Goal: Task Accomplishment & Management: Manage account settings

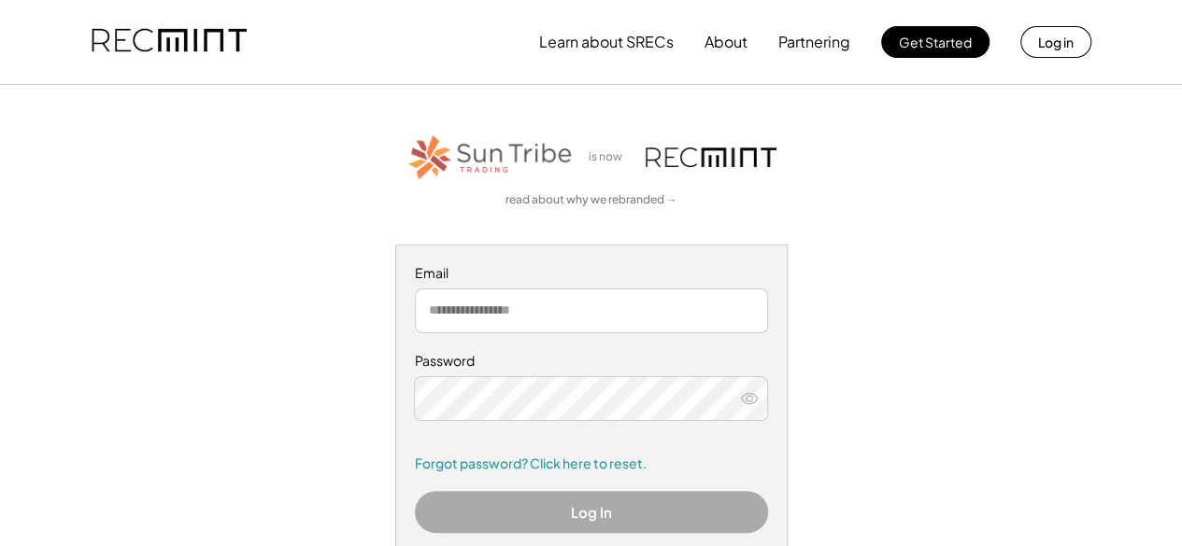
click at [628, 307] on input "email" at bounding box center [591, 311] width 353 height 45
type input "**********"
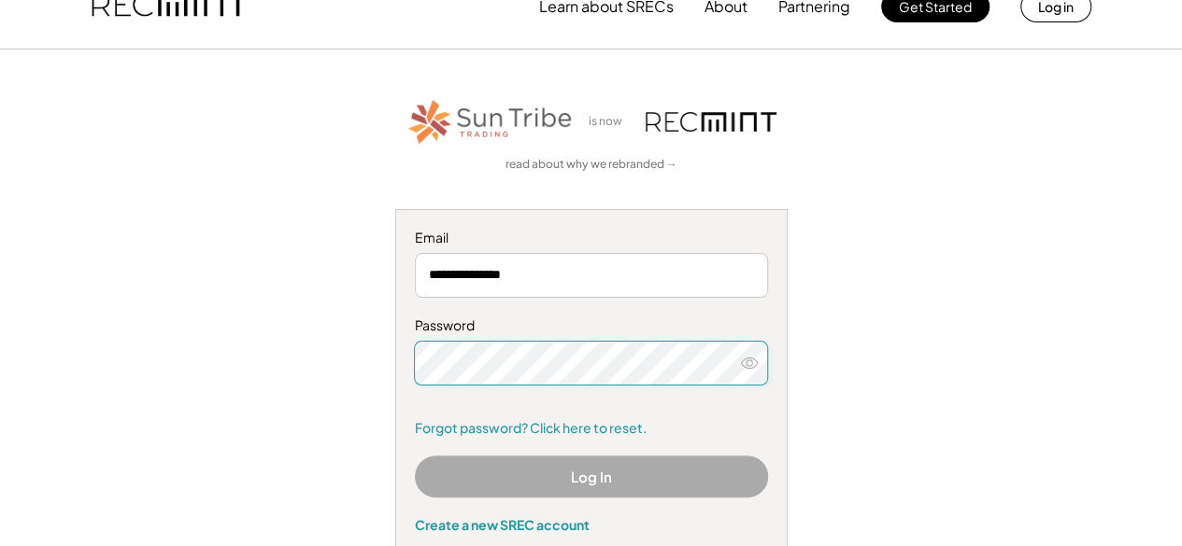
scroll to position [42, 0]
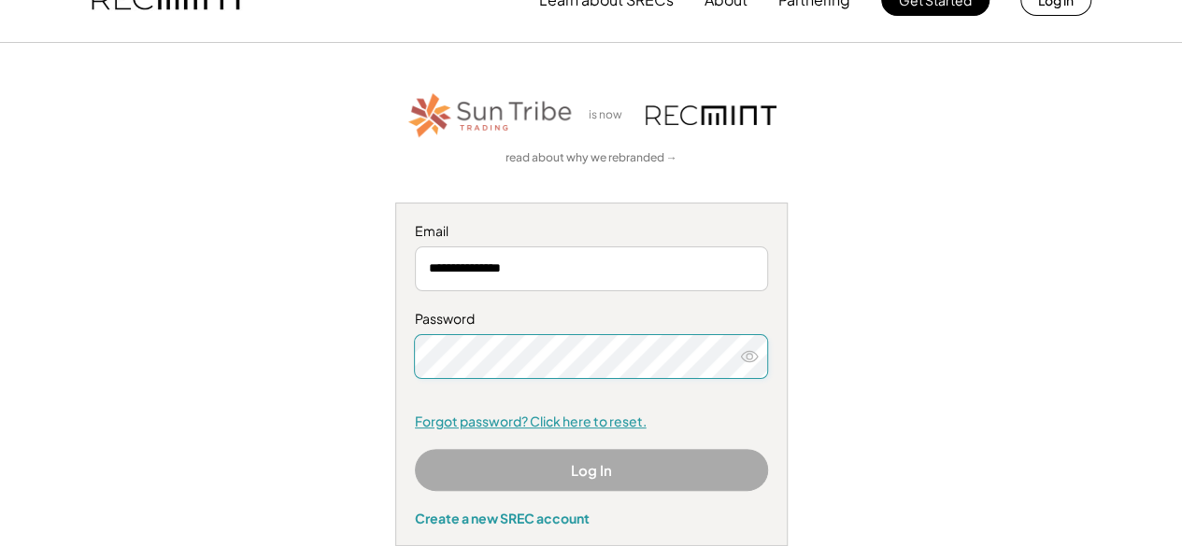
click at [587, 428] on link "Forgot password? Click here to reset." at bounding box center [591, 422] width 353 height 19
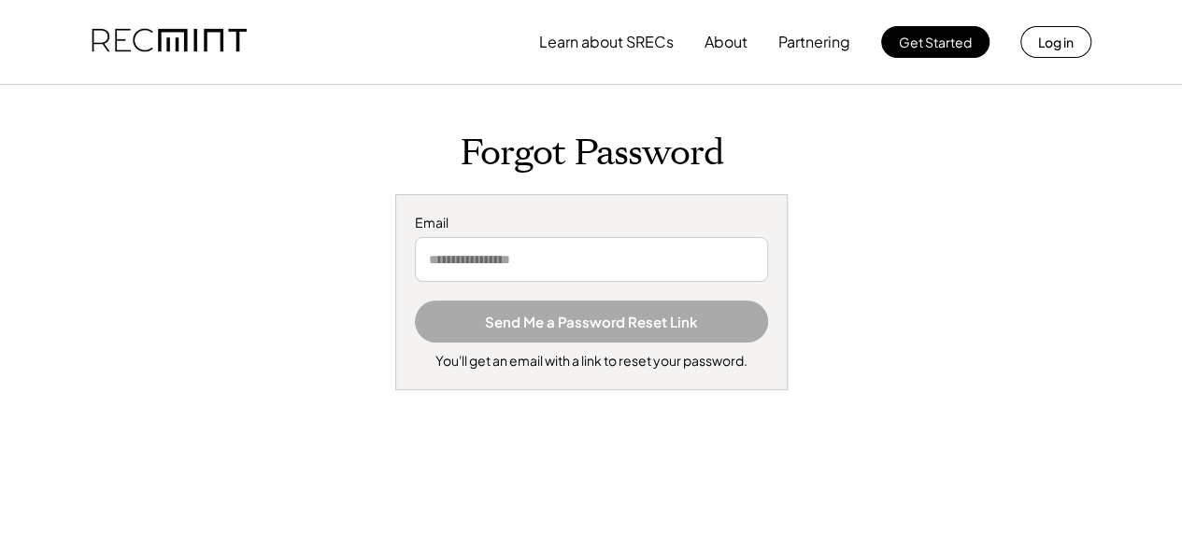
click at [608, 257] on input "email" at bounding box center [591, 259] width 353 height 45
type input "**********"
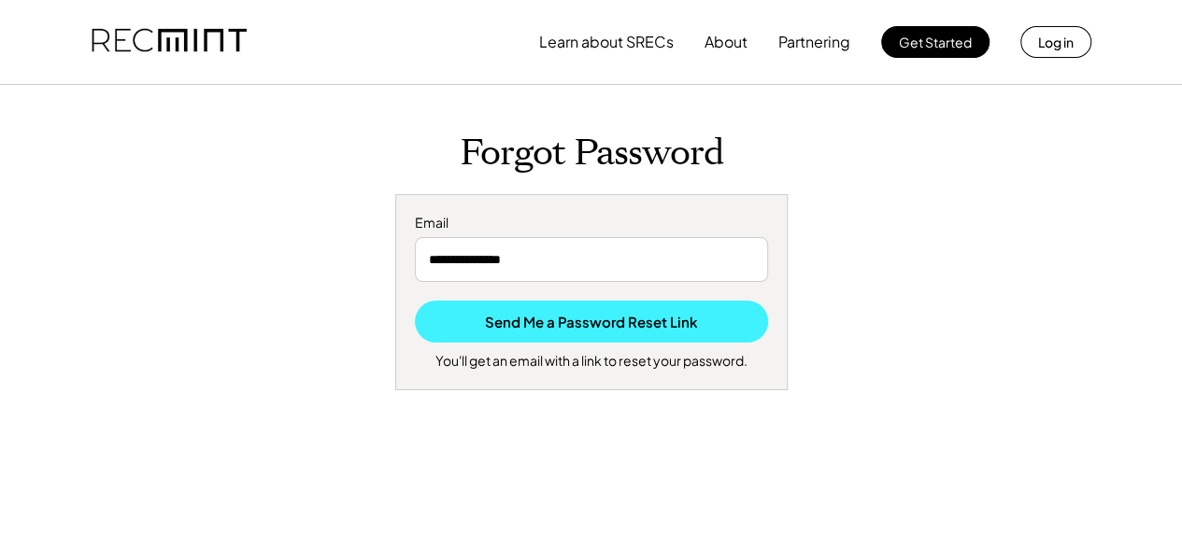
click at [585, 316] on button "Send Me a Password Reset Link" at bounding box center [591, 322] width 353 height 42
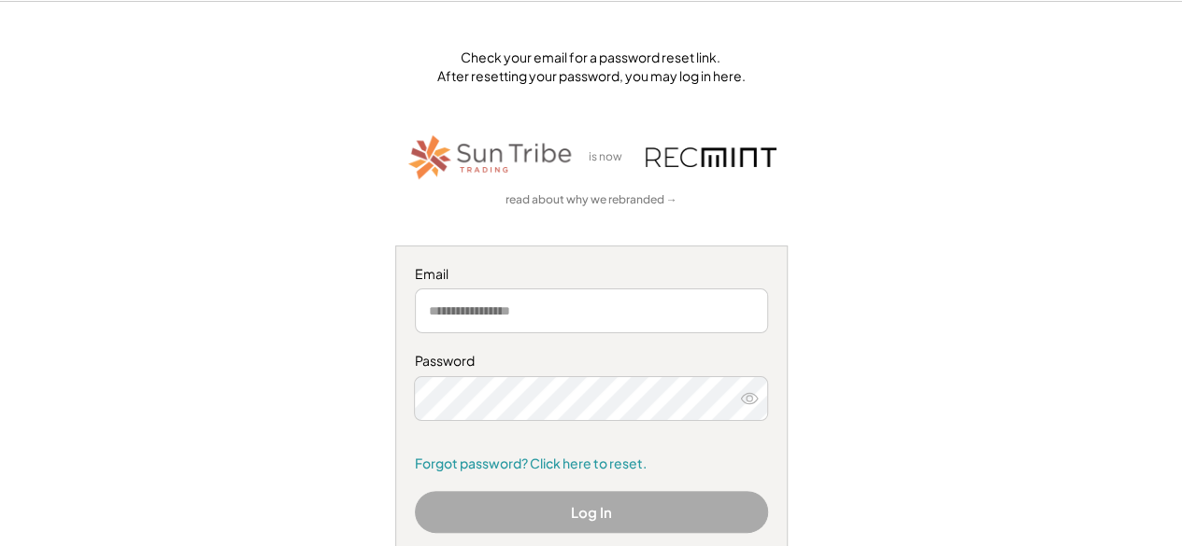
scroll to position [84, 0]
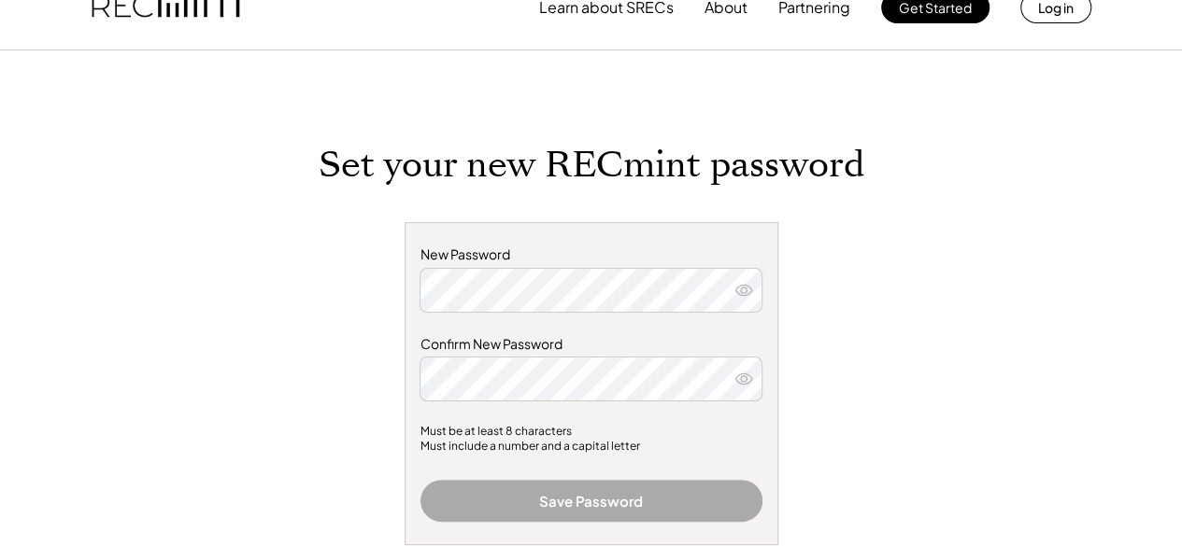
scroll to position [35, 0]
click at [737, 294] on icon at bounding box center [743, 289] width 19 height 19
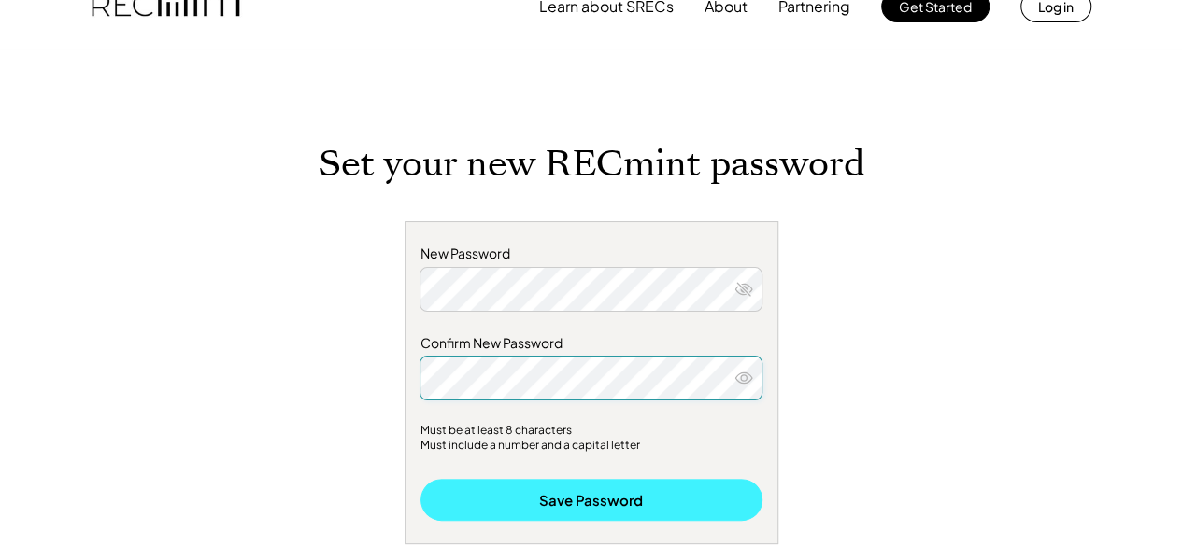
click at [562, 503] on button "Save Password" at bounding box center [591, 500] width 342 height 42
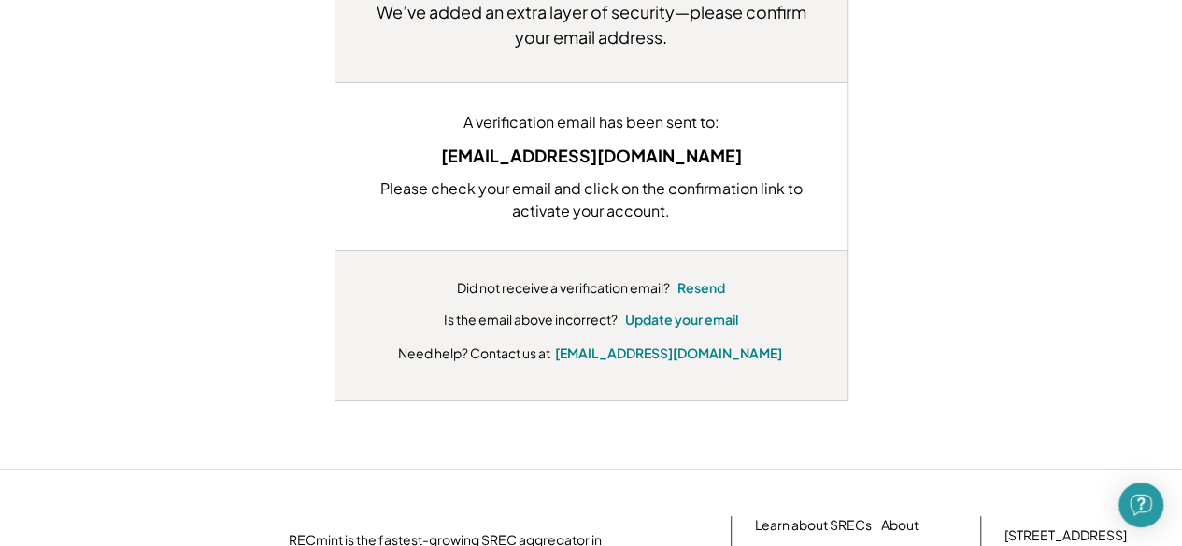
scroll to position [281, 0]
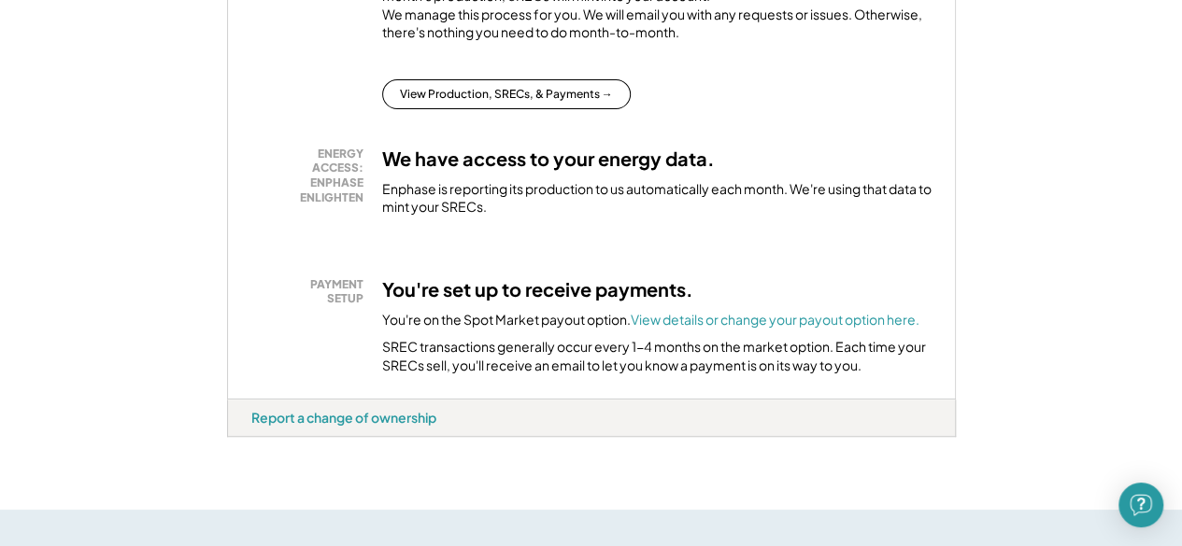
scroll to position [602, 0]
